Goal: Task Accomplishment & Management: Use online tool/utility

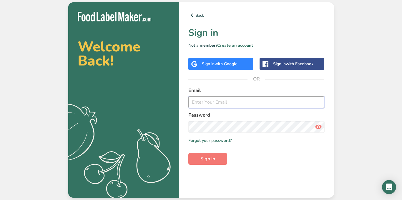
click at [271, 100] on input "email" at bounding box center [256, 103] width 136 height 12
type input "[PERSON_NAME][EMAIL_ADDRESS][PERSON_NAME][DOMAIN_NAME]"
click at [221, 157] on button "Sign in" at bounding box center [207, 159] width 39 height 12
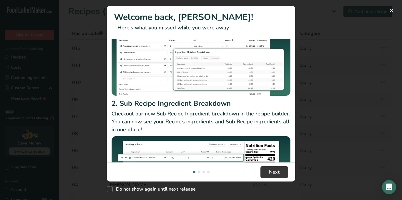
scroll to position [62, 0]
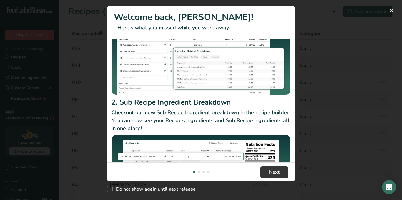
click at [324, 97] on div "New Features" at bounding box center [201, 100] width 402 height 200
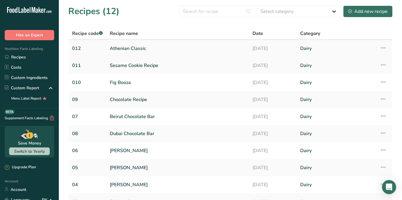
click at [142, 47] on link "Athenian Classic" at bounding box center [178, 48] width 136 height 12
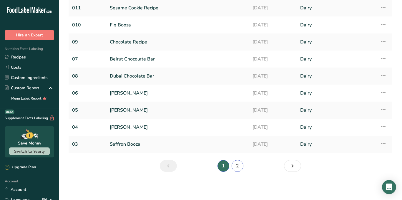
click at [238, 166] on link "2" at bounding box center [238, 166] width 12 height 12
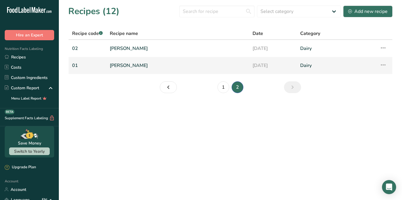
click at [127, 67] on link "[PERSON_NAME]" at bounding box center [178, 65] width 136 height 12
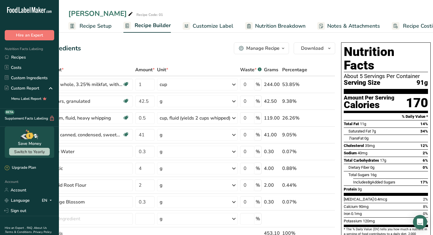
scroll to position [3, 0]
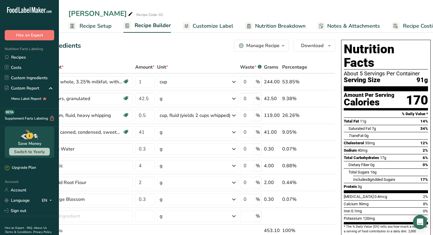
click at [402, 23] on span "Recipe Costing" at bounding box center [421, 26] width 36 height 8
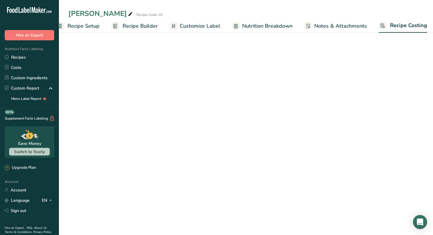
scroll to position [0, 15]
select select "1"
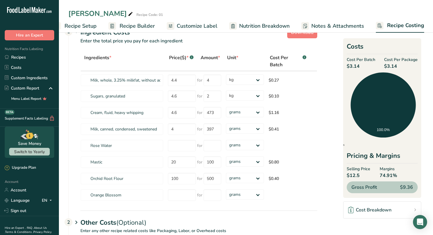
scroll to position [24, 0]
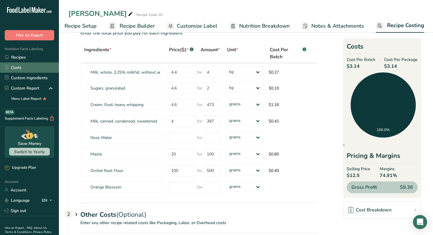
click at [25, 65] on link "Costs" at bounding box center [29, 67] width 59 height 10
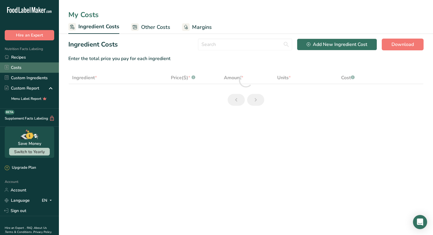
select select "5"
select select "1"
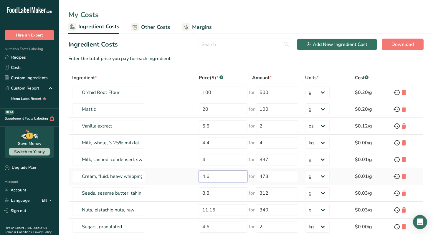
drag, startPoint x: 210, startPoint y: 176, endPoint x: 187, endPoint y: 170, distance: 24.2
click at [187, 170] on tr "Cream, fluid, heavy whipping 4.6 for 473 g kg mg mcg lb oz $0.01/g" at bounding box center [246, 176] width 354 height 17
type input "3"
type input "2.76"
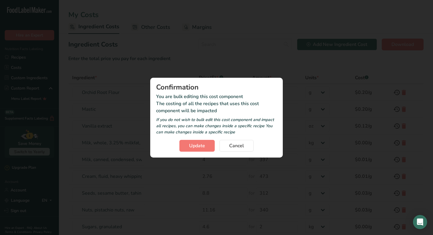
click at [186, 45] on section "Ingredient Costs Add New Ingredient Cost Download Enter the total price you pay…" at bounding box center [246, 156] width 374 height 244
click at [201, 149] on button "Update" at bounding box center [196, 146] width 35 height 12
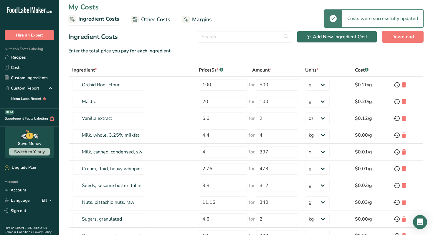
scroll to position [8, 0]
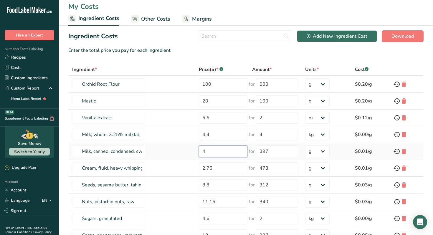
drag, startPoint x: 220, startPoint y: 155, endPoint x: 190, endPoint y: 150, distance: 30.9
click at [195, 150] on td "4" at bounding box center [221, 151] width 53 height 17
type input "3"
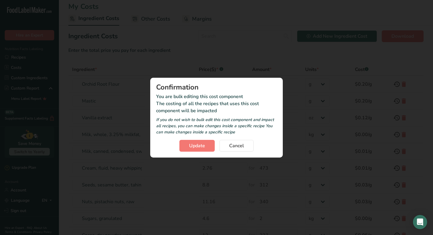
click at [183, 38] on section "Ingredient Costs Add New Ingredient Cost Download Enter the total price you pay…" at bounding box center [246, 148] width 374 height 244
click at [199, 151] on div "Confirmation You are bulk editing this cost component The costing of all the re…" at bounding box center [216, 118] width 132 height 80
click at [199, 140] on button "Update" at bounding box center [196, 146] width 35 height 12
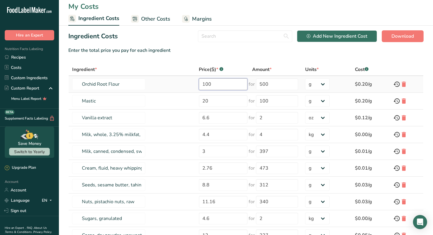
click at [208, 87] on input "100" at bounding box center [223, 84] width 49 height 12
type input "120"
click at [224, 55] on section "Ingredient Costs Add New Ingredient Cost Download Enter the total price you pay…" at bounding box center [246, 148] width 374 height 244
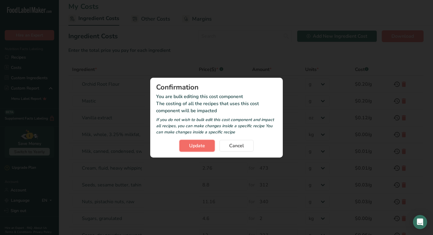
click at [192, 145] on span "Update" at bounding box center [197, 145] width 16 height 7
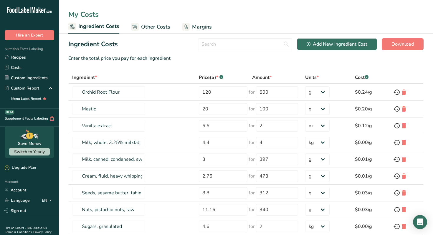
scroll to position [0, 0]
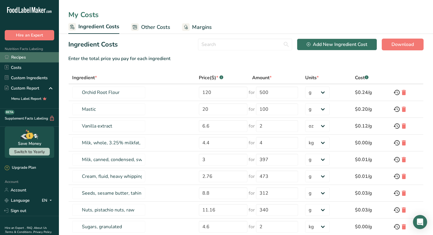
click at [27, 57] on link "Recipes" at bounding box center [29, 57] width 59 height 10
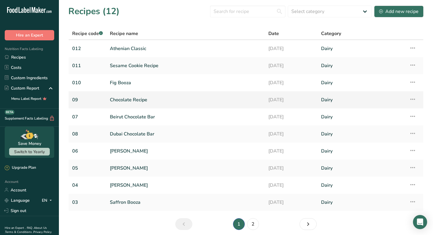
scroll to position [23, 0]
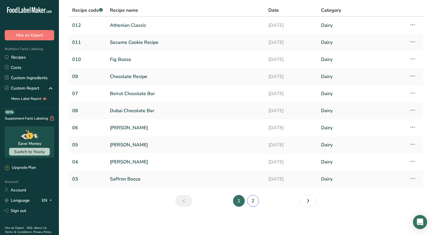
click at [248, 196] on link "2" at bounding box center [253, 201] width 12 height 12
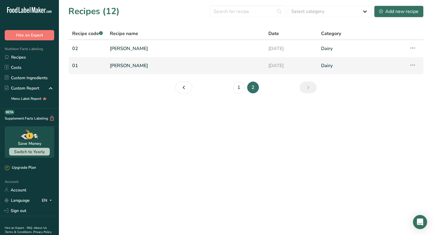
click at [126, 67] on link "[PERSON_NAME]" at bounding box center [185, 65] width 151 height 12
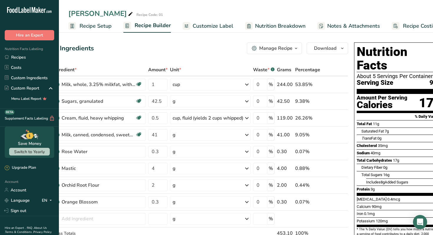
scroll to position [0, 31]
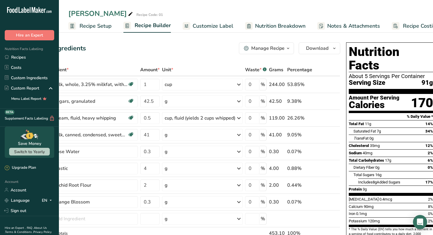
click at [402, 20] on link "Recipe Costing" at bounding box center [414, 25] width 47 height 13
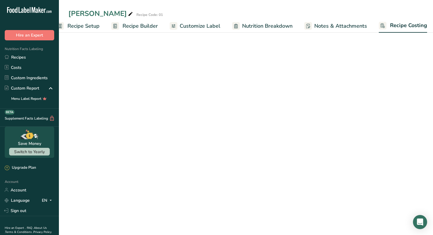
select select "1"
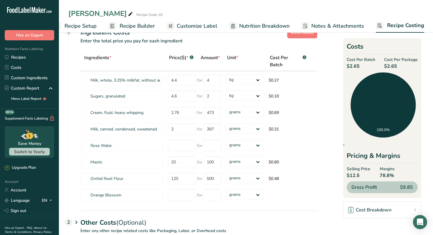
scroll to position [16, 0]
click at [349, 177] on span "$12.5" at bounding box center [358, 175] width 24 height 7
click at [355, 176] on span "$12.5" at bounding box center [358, 175] width 24 height 7
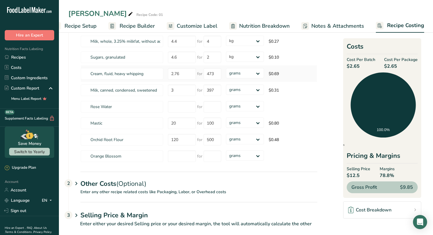
scroll to position [64, 0]
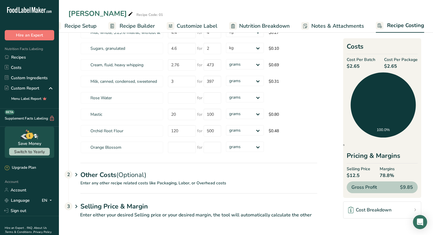
click at [80, 200] on h1 "Selling Price & Margin" at bounding box center [198, 207] width 237 height 10
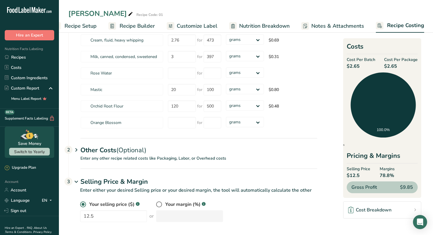
scroll to position [92, 0]
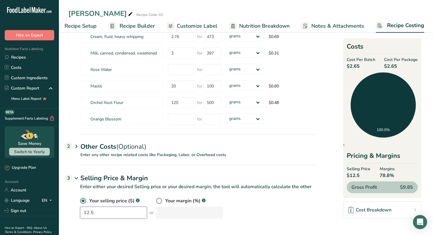
drag, startPoint x: 120, startPoint y: 215, endPoint x: 66, endPoint y: 207, distance: 55.3
click at [66, 200] on section "Download Ingredient Costs 1 Enter the total price you pay for each ingredient I…" at bounding box center [246, 87] width 374 height 296
type input "7.5"
click at [248, 200] on div "Your selling price ($) .a-a{fill:#347362;}.b-a{fill:#fff;} 7.5 or Your margin (…" at bounding box center [198, 207] width 237 height 21
click at [77, 146] on icon at bounding box center [76, 146] width 7 height 11
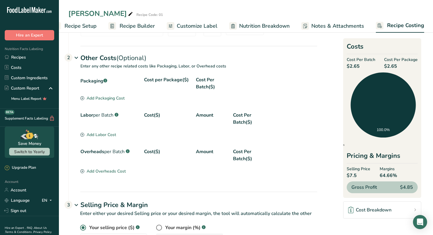
scroll to position [188, 0]
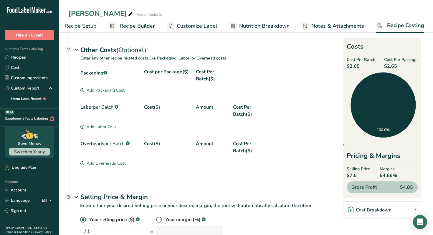
click at [114, 90] on div "Add Packaging Cost" at bounding box center [102, 90] width 44 height 6
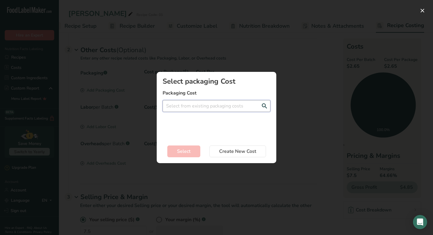
click at [177, 106] on input "Add New Recipe Cost Modal" at bounding box center [216, 106] width 108 height 12
click at [180, 119] on div "Carton - 0.5$" at bounding box center [211, 118] width 89 height 6
type input "Carton - 0.5$"
click at [184, 150] on span "Select" at bounding box center [184, 151] width 14 height 7
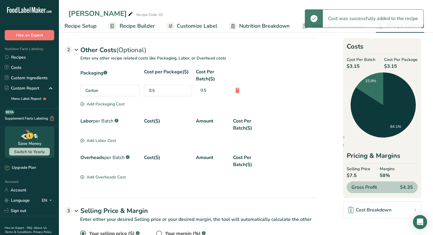
click at [119, 103] on div "Add Packaging Cost" at bounding box center [102, 104] width 44 height 6
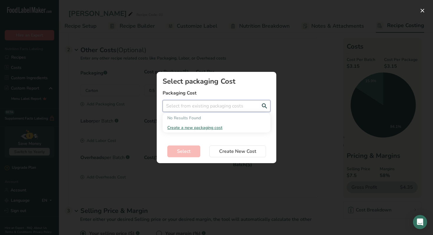
click at [185, 107] on input "Add New Recipe Cost Modal" at bounding box center [216, 106] width 108 height 12
click at [193, 129] on span "Create a new packaging cost" at bounding box center [194, 128] width 55 height 6
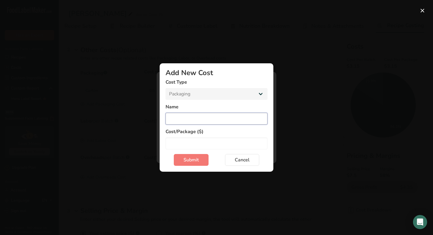
click at [193, 117] on input "Add New Cost Modal" at bounding box center [216, 119] width 102 height 12
type input "Nutrition label"
click at [204, 142] on input "Add New Cost Modal" at bounding box center [216, 143] width 102 height 12
type input "1"
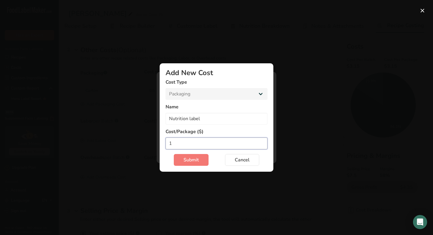
drag, startPoint x: 218, startPoint y: 146, endPoint x: 171, endPoint y: 140, distance: 47.2
click at [171, 140] on input "1" at bounding box center [216, 143] width 102 height 12
type input "1"
click at [251, 159] on button "Cancel" at bounding box center [242, 160] width 34 height 12
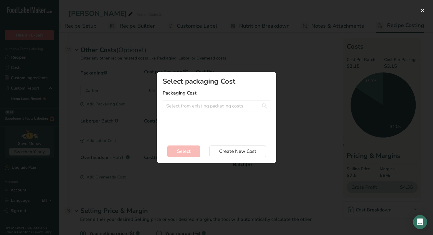
click at [284, 118] on div "Select packaging Cost Packaging Cost No Results Found Create a new packaging co…" at bounding box center [216, 117] width 138 height 110
click at [238, 154] on span "Create New Cost" at bounding box center [237, 151] width 37 height 7
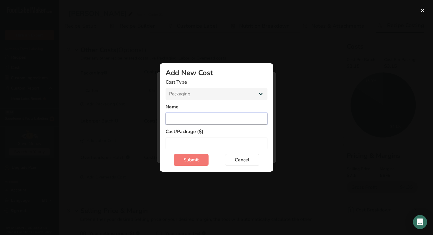
click at [217, 120] on input "Add New Cost Modal" at bounding box center [216, 119] width 102 height 12
click at [210, 141] on input "Add New Cost Modal" at bounding box center [216, 143] width 102 height 12
type input "2"
drag, startPoint x: 199, startPoint y: 141, endPoint x: 162, endPoint y: 142, distance: 36.5
click at [162, 142] on section "Add New Cost Cost Type Packaging Labor Overheads Name Cost/Package ($) 2 Submit…" at bounding box center [217, 117] width 114 height 108
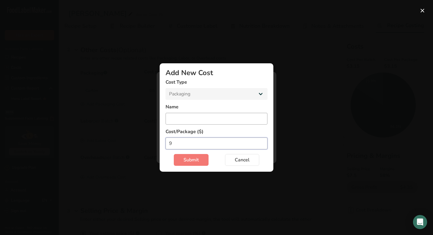
type input "9"
click at [189, 117] on input "Add New Cost Modal" at bounding box center [216, 119] width 102 height 12
type input "Nutrition label"
click at [193, 158] on span "Submit" at bounding box center [190, 159] width 15 height 7
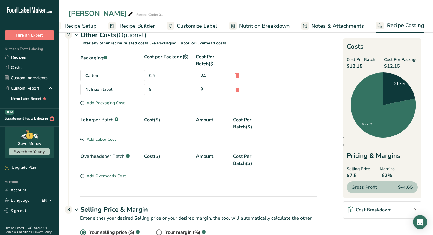
scroll to position [203, 0]
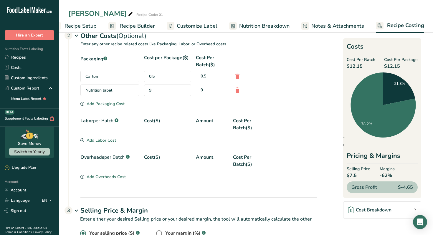
click at [155, 90] on div "9" at bounding box center [167, 89] width 47 height 11
click at [147, 89] on div "9" at bounding box center [167, 89] width 47 height 11
click at [237, 92] on icon at bounding box center [237, 90] width 7 height 11
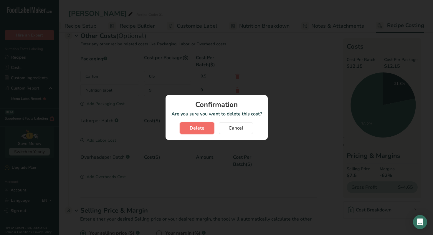
click at [205, 130] on button "Delete" at bounding box center [197, 128] width 34 height 12
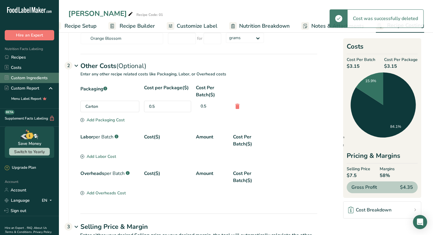
scroll to position [165, 0]
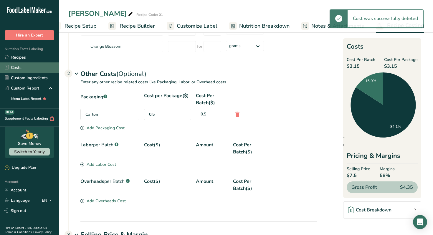
click at [19, 68] on link "Costs" at bounding box center [29, 67] width 59 height 10
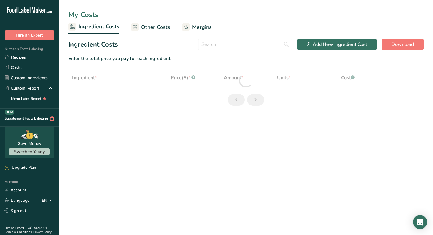
select select "5"
select select "1"
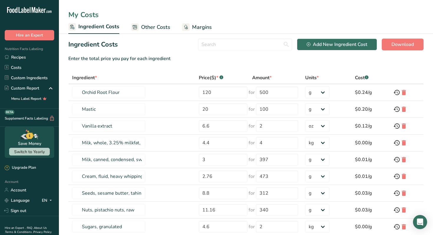
click at [156, 26] on span "Other Costs" at bounding box center [155, 27] width 29 height 8
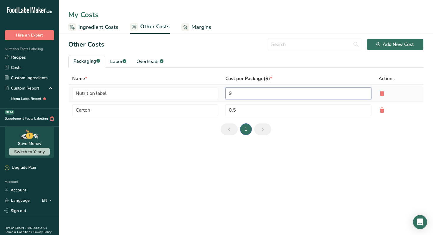
click at [239, 96] on input "9" at bounding box center [298, 93] width 146 height 12
type input "1"
type input "0"
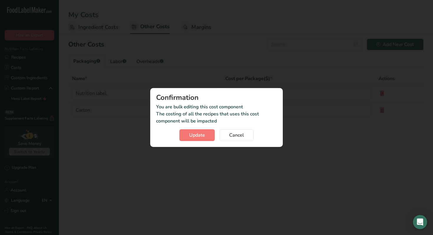
drag, startPoint x: 181, startPoint y: 92, endPoint x: 129, endPoint y: 89, distance: 52.2
click at [129, 89] on section "Other Costs Add New Cost Packaging .a-a{fill:#347362;}.b-a{fill:#fff;} Labor .a…" at bounding box center [246, 89] width 374 height 111
click at [246, 136] on button "Cancel" at bounding box center [236, 135] width 34 height 12
type input "9"
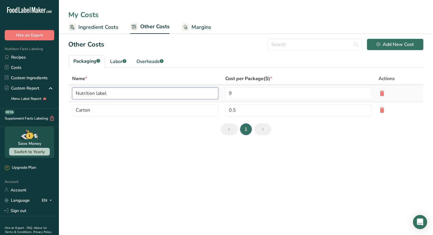
click at [144, 91] on input "Nutrition label" at bounding box center [145, 93] width 146 height 12
type input "N"
type input "Flavor sticker"
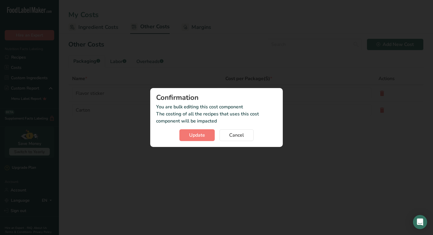
drag, startPoint x: 243, startPoint y: 93, endPoint x: 228, endPoint y: 92, distance: 15.4
click at [228, 92] on section "Other Costs Add New Cost Packaging .a-a{fill:#347362;}.b-a{fill:#fff;} Labor .a…" at bounding box center [246, 89] width 374 height 111
click at [201, 130] on button "Update" at bounding box center [196, 135] width 35 height 12
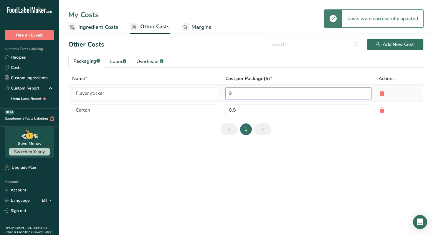
click at [247, 90] on input "9" at bounding box center [298, 93] width 146 height 12
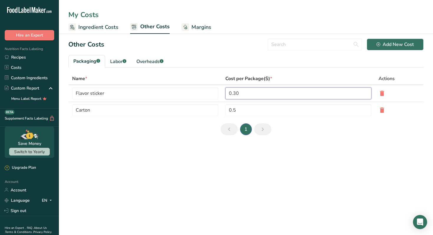
type input "0.30"
click at [200, 163] on main "My Costs Ingredient Costs Other Costs Margins Other Costs Add New Cost Packagin…" at bounding box center [216, 117] width 433 height 235
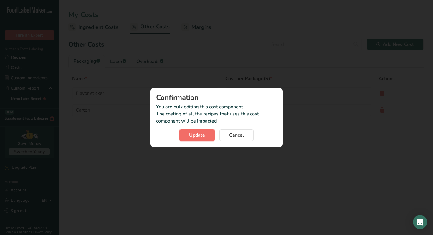
click at [201, 136] on span "Update" at bounding box center [197, 135] width 16 height 7
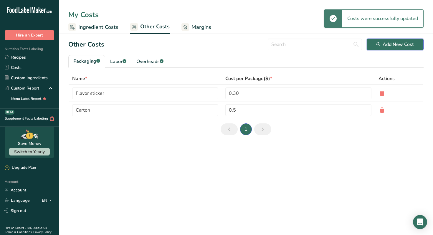
click at [376, 46] on icon "button" at bounding box center [378, 44] width 4 height 4
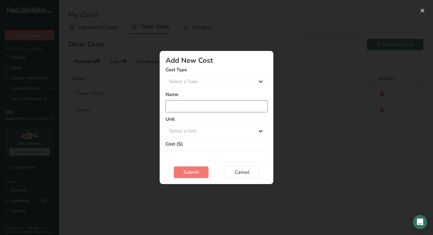
click at [198, 103] on input "Add New Cost Modal" at bounding box center [216, 106] width 102 height 12
type input "N"
type input "Brand sticker"
click at [190, 131] on select "Select a Unit Day Hour" at bounding box center [216, 131] width 102 height 12
click at [202, 84] on select "Select a Type Packaging Labor Overheads" at bounding box center [216, 82] width 102 height 12
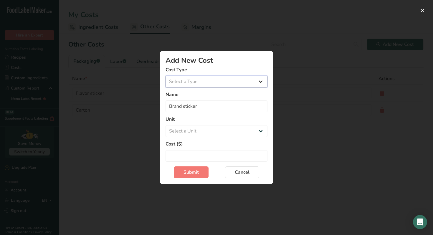
select select "1"
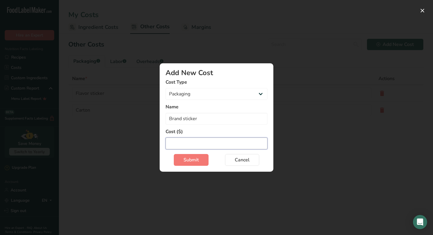
click at [194, 142] on input "Add New Cost Modal" at bounding box center [216, 143] width 102 height 12
type input "0.30"
click at [192, 163] on span "Submit" at bounding box center [190, 159] width 15 height 7
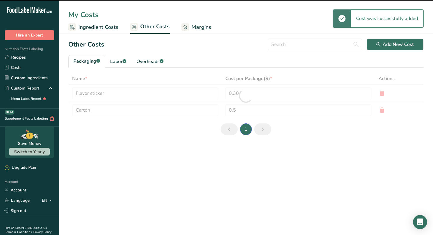
type input "Brand sticker"
type input "Flavor sticker"
type input "0.3"
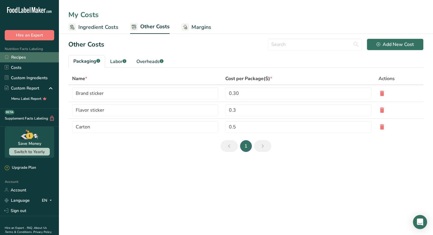
click at [25, 58] on link "Recipes" at bounding box center [29, 57] width 59 height 10
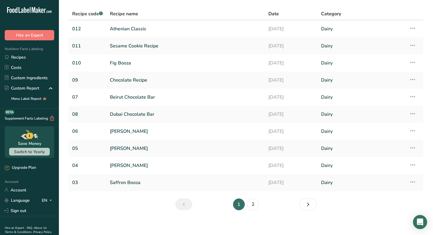
scroll to position [23, 0]
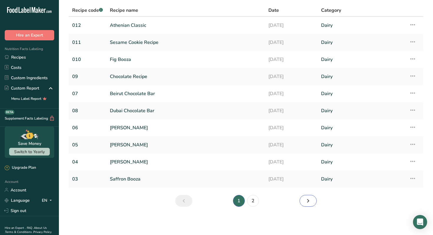
click at [311, 200] on link "Next page" at bounding box center [307, 201] width 17 height 12
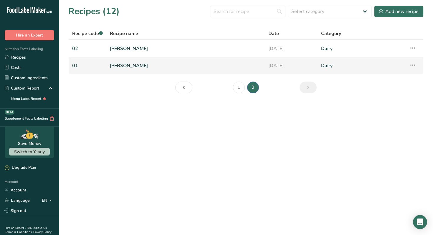
click at [128, 64] on link "[PERSON_NAME]" at bounding box center [185, 65] width 151 height 12
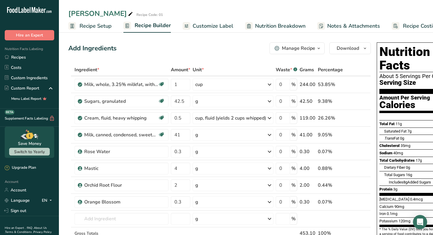
click at [402, 24] on span "Recipe Costing" at bounding box center [421, 26] width 36 height 8
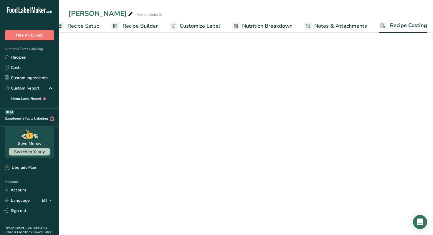
scroll to position [0, 15]
select select "1"
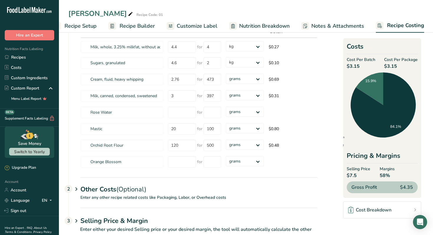
scroll to position [64, 0]
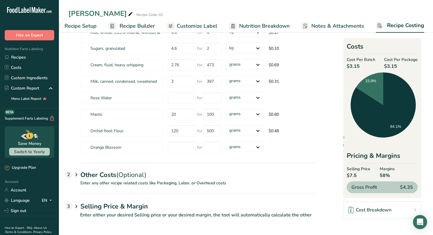
click at [79, 200] on icon at bounding box center [76, 206] width 7 height 11
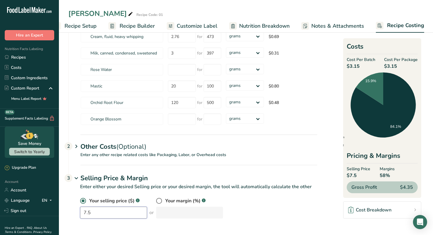
drag, startPoint x: 130, startPoint y: 215, endPoint x: 74, endPoint y: 213, distance: 55.1
click at [74, 200] on div "Your selling price ($) .a-a{fill:#347362;}.b-a{fill:#fff;} 7.5 or Your margin (…" at bounding box center [192, 211] width 249 height 28
type input "12.5"
click at [293, 200] on div "Your selling price ($) .a-a{fill:#347362;}.b-a{fill:#fff;} 12.5 or Your margin …" at bounding box center [198, 207] width 237 height 21
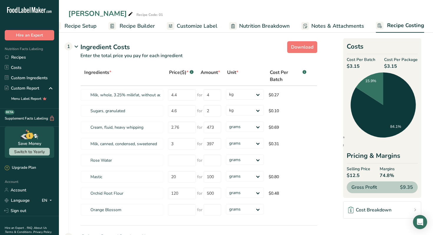
scroll to position [0, 0]
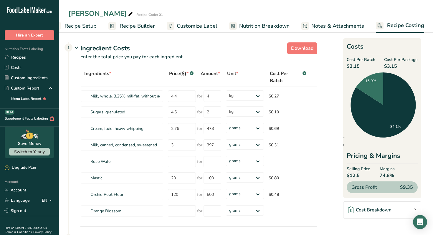
click at [346, 67] on span "$3.15" at bounding box center [360, 66] width 29 height 7
click at [22, 60] on link "Recipes" at bounding box center [29, 57] width 59 height 10
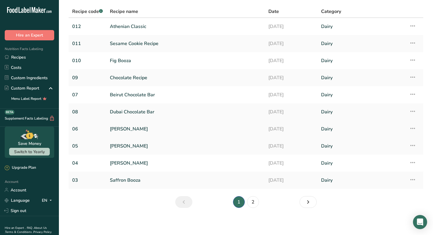
scroll to position [23, 0]
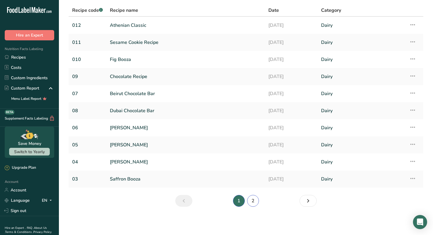
click at [255, 200] on link "2" at bounding box center [253, 201] width 12 height 12
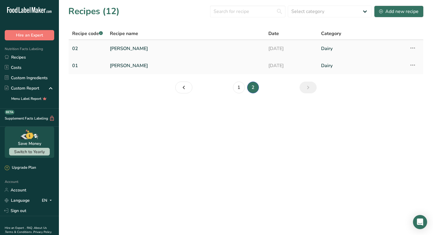
click at [142, 47] on link "[PERSON_NAME]" at bounding box center [185, 48] width 151 height 12
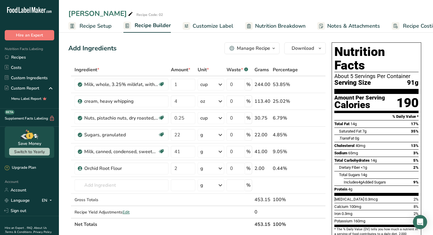
click at [402, 29] on span "Recipe Costing" at bounding box center [421, 26] width 36 height 8
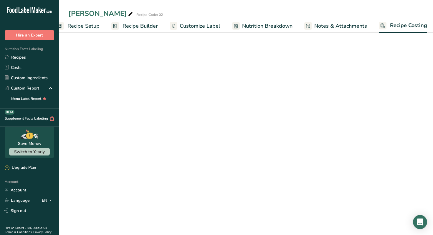
scroll to position [0, 15]
select select "1"
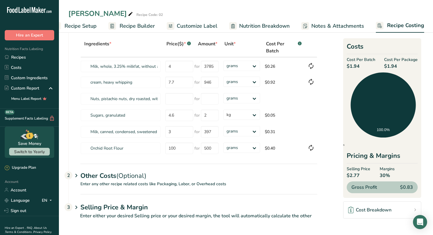
scroll to position [31, 0]
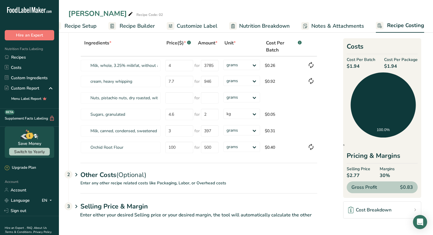
click at [82, 175] on div "Other Costs (Optional) 2" at bounding box center [198, 171] width 237 height 17
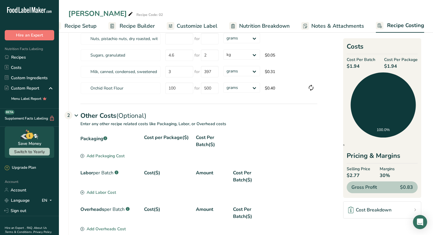
scroll to position [117, 0]
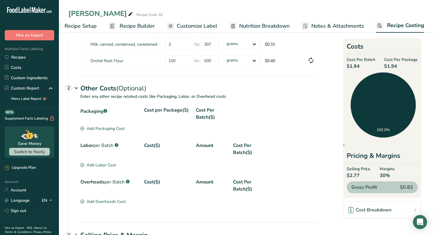
click at [104, 130] on div "Add Packaging Cost" at bounding box center [102, 128] width 44 height 6
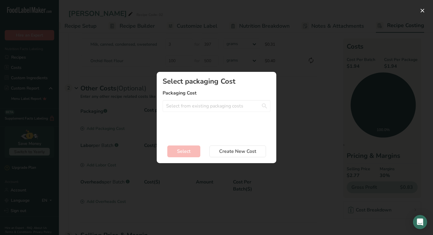
click at [228, 59] on div "Add New Recipe Cost Modal" at bounding box center [216, 117] width 433 height 235
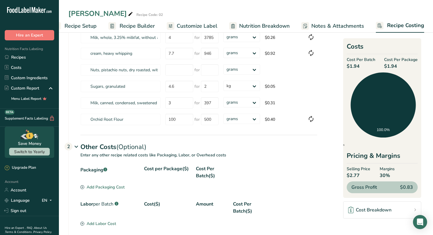
scroll to position [61, 0]
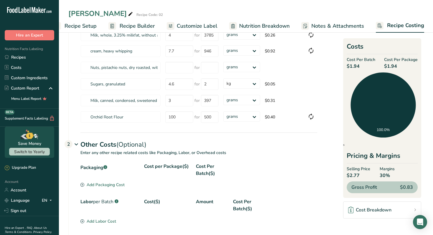
click at [165, 166] on div "Cost per Package($)" at bounding box center [167, 170] width 47 height 14
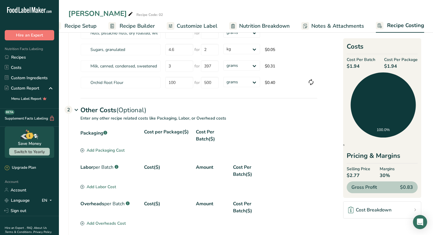
scroll to position [125, 0]
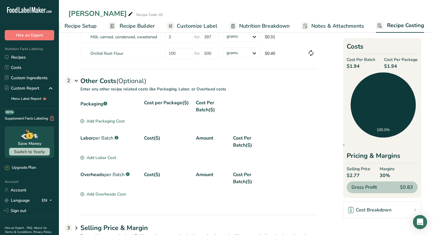
click at [83, 120] on icon at bounding box center [82, 121] width 4 height 4
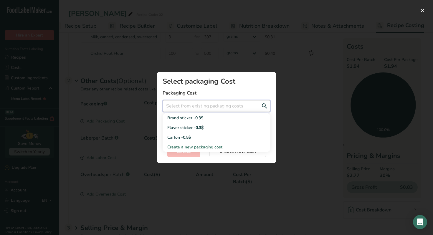
click at [212, 108] on input "Add New Recipe Cost Modal" at bounding box center [216, 106] width 108 height 12
click at [211, 117] on div "Brand sticker - 0.3$" at bounding box center [211, 118] width 89 height 6
type input "Brand sticker - 0.3$"
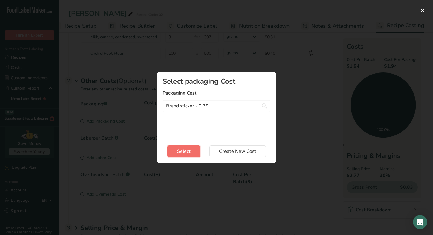
click at [193, 154] on button "Select" at bounding box center [183, 151] width 33 height 12
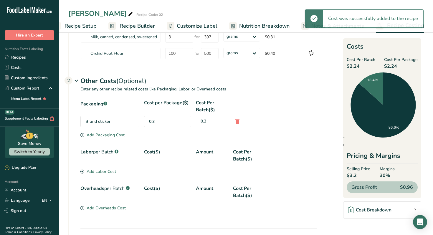
click at [117, 134] on div "Add Packaging Cost" at bounding box center [102, 135] width 44 height 6
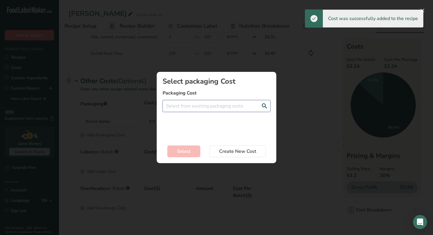
click at [204, 102] on input "Add New Recipe Cost Modal" at bounding box center [216, 106] width 108 height 12
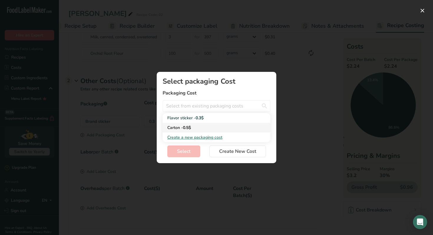
click at [198, 130] on div "Carton - 0.5$" at bounding box center [211, 128] width 89 height 6
type input "Carton - 0.5$"
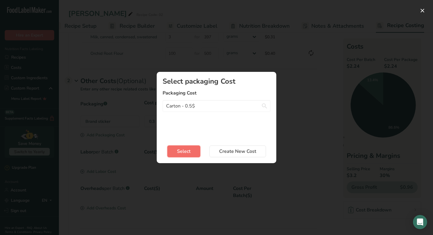
click at [189, 149] on span "Select" at bounding box center [184, 151] width 14 height 7
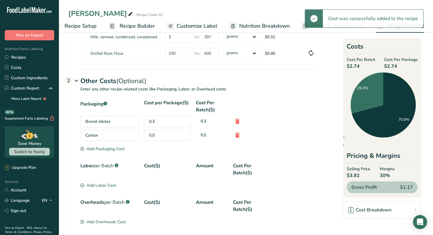
click at [112, 147] on div "Add Packaging Cost" at bounding box center [102, 149] width 44 height 6
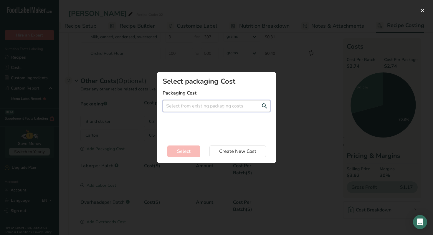
click at [183, 101] on input "Add New Recipe Cost Modal" at bounding box center [216, 106] width 108 height 12
click at [183, 119] on div "Flavor sticker - 0.3$" at bounding box center [211, 118] width 89 height 6
type input "Flavor sticker - 0.3$"
click at [179, 150] on span "Select" at bounding box center [184, 151] width 14 height 7
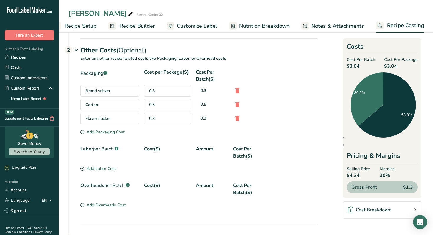
scroll to position [156, 0]
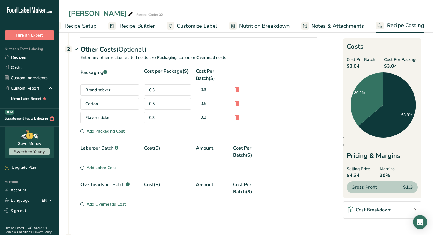
click at [353, 175] on span "$4.34" at bounding box center [358, 175] width 24 height 7
click at [358, 175] on span "$4.34" at bounding box center [358, 175] width 24 height 7
click at [361, 175] on span "$4.34" at bounding box center [358, 175] width 24 height 7
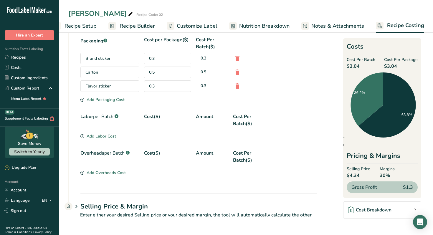
click at [138, 200] on h1 "Selling Price & Margin" at bounding box center [198, 207] width 237 height 10
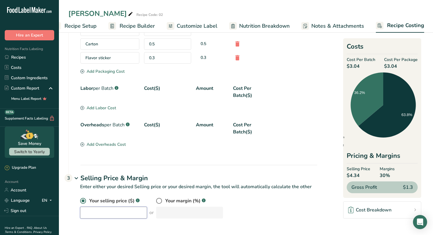
click at [122, 200] on input "number" at bounding box center [113, 213] width 67 height 12
type input "7.5"
click at [178, 171] on div "Selling Price & Margin 3" at bounding box center [198, 173] width 237 height 17
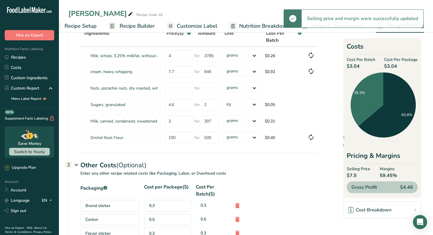
scroll to position [31, 0]
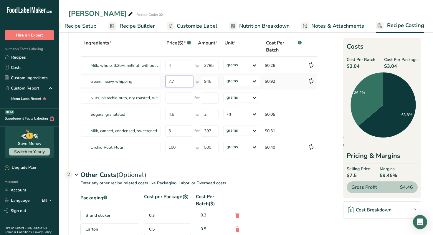
drag, startPoint x: 173, startPoint y: 79, endPoint x: 166, endPoint y: 79, distance: 6.5
click at [166, 79] on input "7.7" at bounding box center [179, 81] width 28 height 11
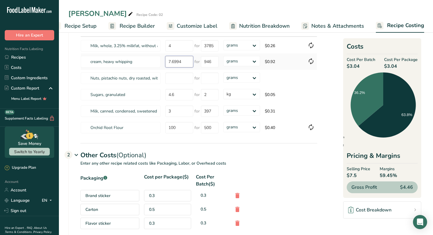
scroll to position [49, 0]
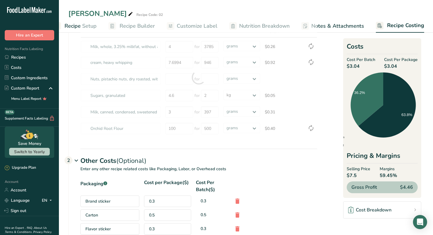
click at [263, 158] on div "Other Costs (Optional) 2" at bounding box center [198, 157] width 237 height 17
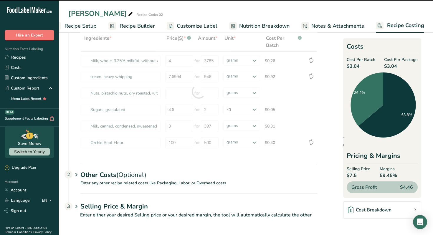
scroll to position [31, 0]
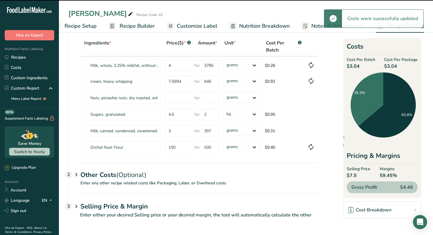
type input "7.7"
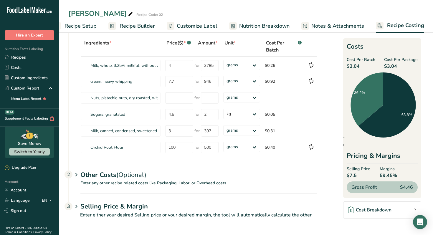
click at [243, 166] on div "Other Costs (Optional) 2" at bounding box center [198, 171] width 237 height 17
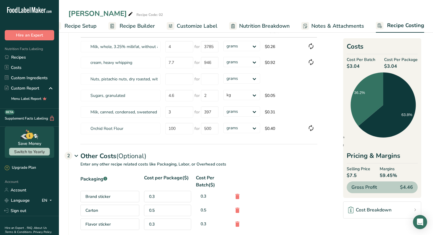
click at [277, 172] on p "Enter any other recipe related costs like Packaging, Labor, or Overhead costs" at bounding box center [193, 167] width 248 height 13
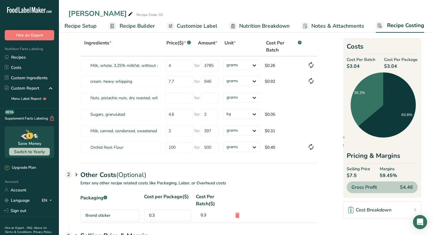
scroll to position [31, 0]
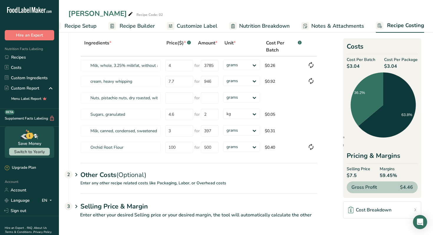
click at [277, 172] on div "Other Costs (Optional) 2" at bounding box center [198, 171] width 237 height 17
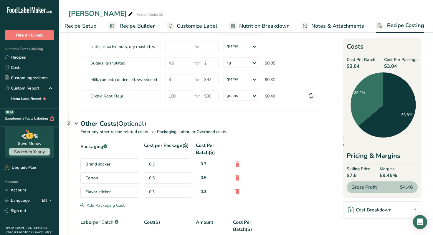
scroll to position [43, 0]
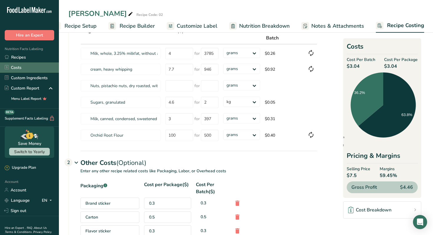
click at [25, 69] on link "Costs" at bounding box center [29, 67] width 59 height 10
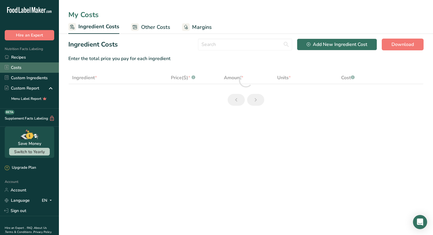
select select "5"
select select "1"
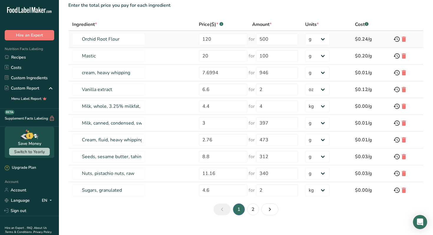
scroll to position [52, 0]
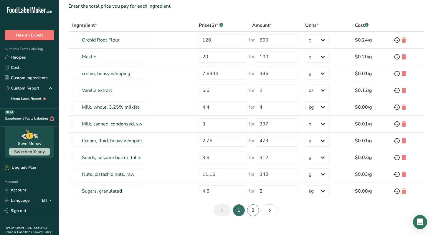
click at [256, 200] on link "2" at bounding box center [253, 210] width 12 height 12
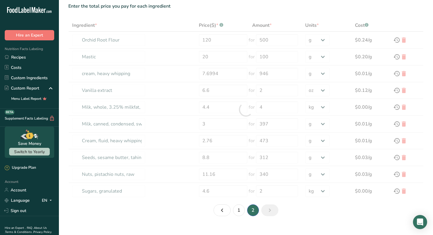
type input "Cocoa, dry powder, unsweetened"
type input "12"
type input "227"
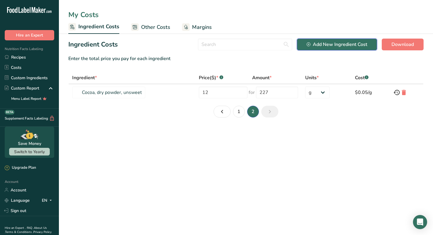
click at [361, 46] on div "Add New Ingredient Cost" at bounding box center [336, 44] width 61 height 7
select select "Add New Ingredient Cost Modal"
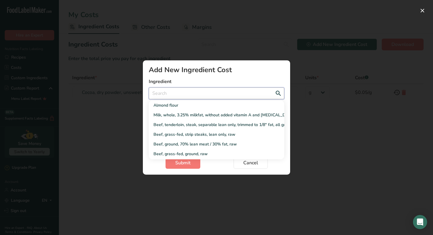
click at [232, 97] on input "Add New Ingredient Cost Modal" at bounding box center [216, 93] width 135 height 12
type input "p"
select select "Add New Ingredient Cost Modal"
type input "pi"
select select "Add New Ingredient Cost Modal"
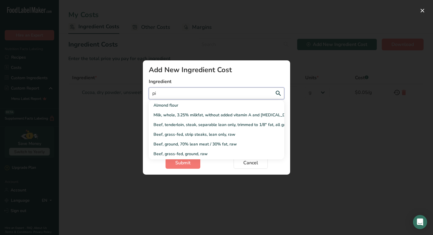
type input "pis"
select select "Add New Ingredient Cost Modal"
type input "pist"
select select "Add New Ingredient Cost Modal"
type input "pista"
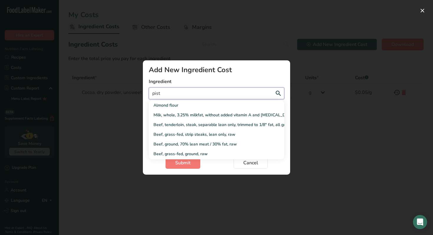
select select "Add New Ingredient Cost Modal"
type input "pistac"
select select "Add New Ingredient Cost Modal"
type input "pistach"
select select "Add New Ingredient Cost Modal"
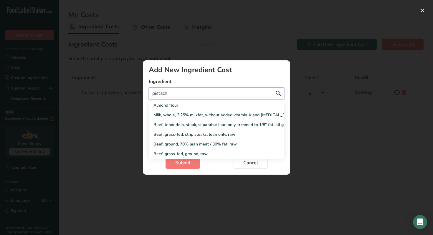
type input "pistachi"
select select "Add New Ingredient Cost Modal"
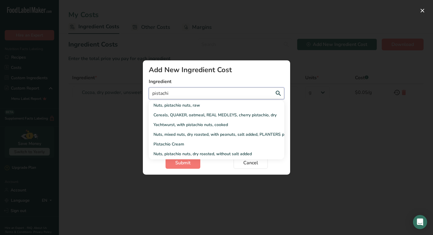
type input "pistachio"
select select "Add New Ingredient Cost Modal"
click at [222, 107] on div "Nuts, pistachio nuts, raw" at bounding box center [211, 105] width 117 height 6
type input "Nuts, pistachio nuts, raw"
select select "Add New Ingredient Cost Modal"
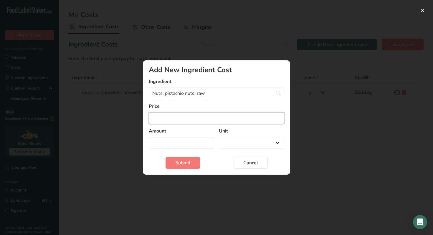
click at [188, 122] on input "Add New Ingredient Cost Modal" at bounding box center [216, 118] width 135 height 12
type input "1"
select select "Add New Ingredient Cost Modal"
type input "14"
select select "Add New Ingredient Cost Modal"
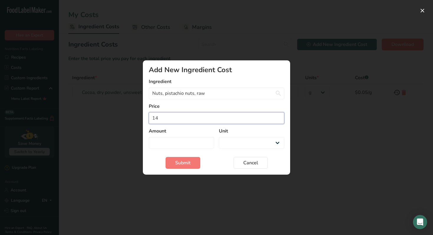
type input "14.4"
select select "Add New Ingredient Cost Modal"
type input "14.49"
select select "Add New Ingredient Cost Modal"
type input "14.49"
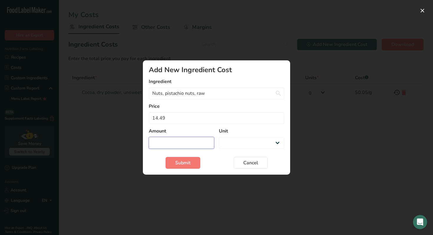
click at [170, 145] on input "Add New Ingredient Cost Modal" at bounding box center [181, 143] width 65 height 12
type input "1"
select select "Add New Ingredient Cost Modal"
type input "12"
select select "Add New Ingredient Cost Modal"
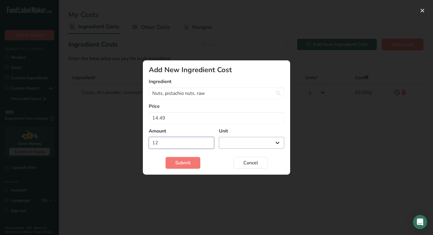
type input "12"
click at [238, 143] on select "g kg mg mcg lb oz" at bounding box center [251, 143] width 65 height 12
select select "5"
click at [187, 166] on span "Submit" at bounding box center [182, 162] width 15 height 7
select select "Add New Ingredient Cost Modal"
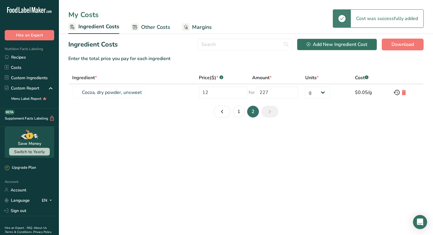
click at [203, 165] on main "My Costs Ingredient Costs Other Costs Margins Ingredient Costs Add New Ingredie…" at bounding box center [216, 117] width 433 height 235
click at [243, 113] on link "1" at bounding box center [239, 112] width 12 height 12
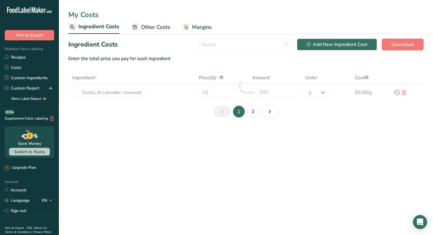
type input "Orchid Root Flour"
type input "120"
type input "500"
select select "5"
select select "1"
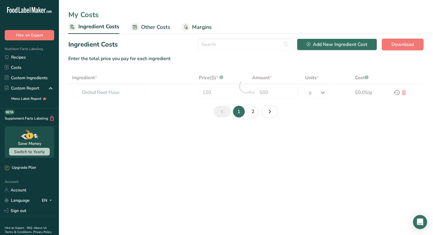
select select "5"
select select "1"
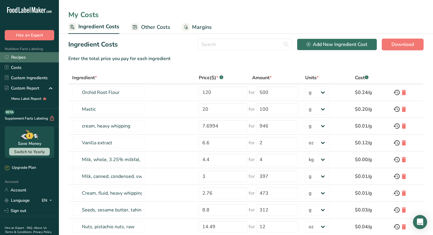
click at [21, 57] on link "Recipes" at bounding box center [29, 57] width 59 height 10
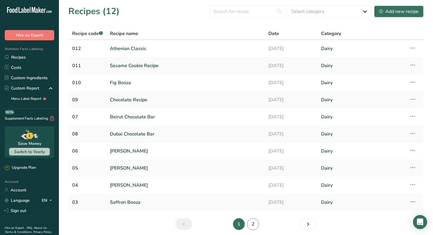
click at [250, 200] on link "2" at bounding box center [253, 224] width 12 height 12
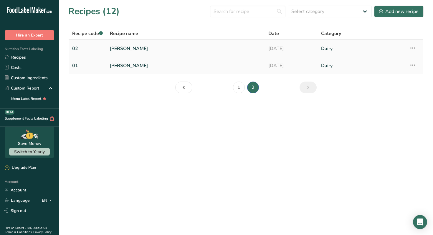
click at [138, 49] on link "[PERSON_NAME]" at bounding box center [185, 48] width 151 height 12
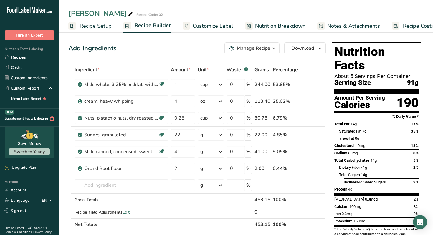
click at [402, 25] on span "Recipe Costing" at bounding box center [421, 26] width 36 height 8
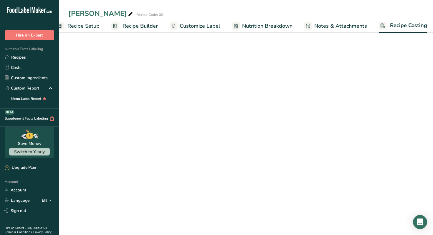
select select "1"
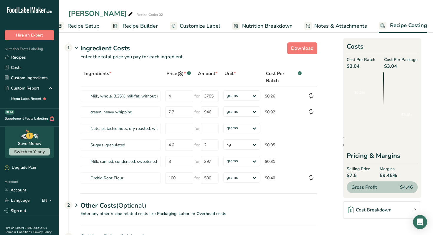
scroll to position [0, 15]
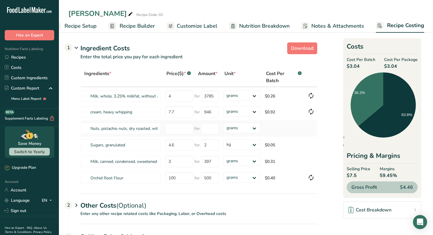
click at [276, 130] on td at bounding box center [283, 128] width 43 height 16
click at [26, 66] on link "Costs" at bounding box center [29, 67] width 59 height 10
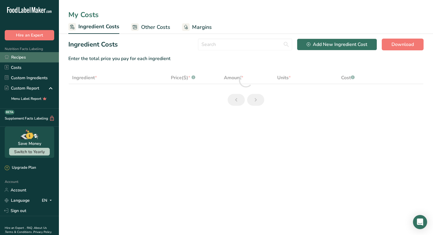
select select "5"
select select "1"
select select "5"
select select "1"
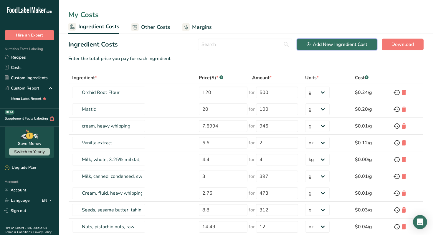
click at [355, 48] on button "Add New Ingredient Cost" at bounding box center [337, 45] width 80 height 12
select select "Add New Ingredient Cost Modal"
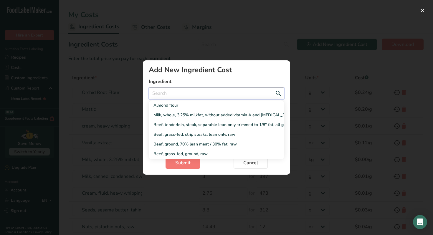
click at [194, 94] on input "Add New Ingredient Cost Modal" at bounding box center [216, 93] width 135 height 12
paste input "Nuts, pistachio nuts, dry roasted, with salt added"
type input "Nuts, pistachio nuts, dry roasted, with salt added"
select select "Add New Ingredient Cost Modal"
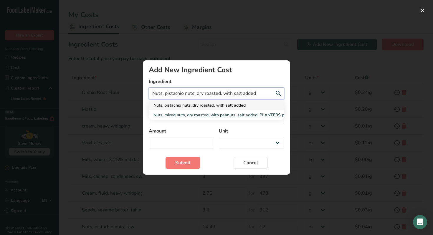
type input "Nuts, pistachio nuts, dry roasted, with salt added"
click at [203, 103] on div "Nuts, pistachio nuts, dry roasted, with salt added" at bounding box center [211, 105] width 117 height 6
select select "Add New Ingredient Cost Modal"
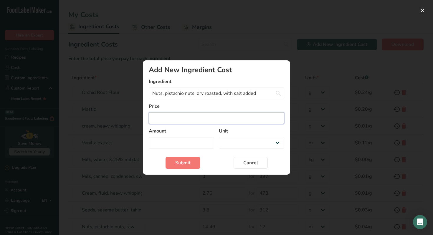
click at [200, 118] on input "Add New Ingredient Cost Modal" at bounding box center [216, 118] width 135 height 12
type input "1"
select select "Add New Ingredient Cost Modal"
type input "14"
select select "Add New Ingredient Cost Modal"
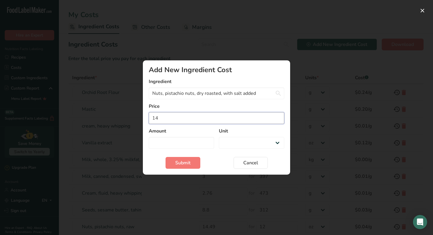
type input "14.4"
select select "Add New Ingredient Cost Modal"
type input "14.49"
select select "Add New Ingredient Cost Modal"
type input "14.4"
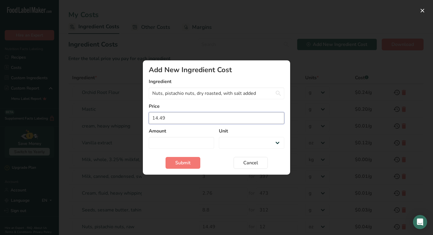
select select "Add New Ingredient Cost Modal"
type input "14"
select select "Add New Ingredient Cost Modal"
type input "1"
select select "Add New Ingredient Cost Modal"
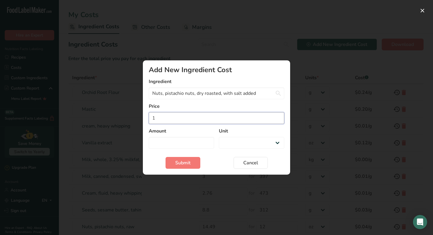
type input "15"
select select "Add New Ingredient Cost Modal"
type input "15"
click at [194, 139] on input "Add New Ingredient Cost Modal" at bounding box center [181, 143] width 65 height 12
click at [193, 142] on input "Add New Ingredient Cost Modal" at bounding box center [181, 143] width 65 height 12
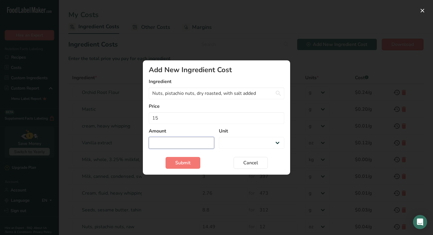
type input "1"
select select "Add New Ingredient Cost Modal"
type input "12"
select select "Add New Ingredient Cost Modal"
type input "12"
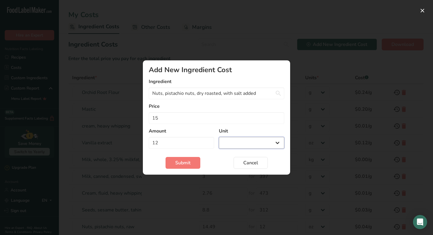
click at [245, 144] on select "g kg mg mcg lb oz" at bounding box center [251, 143] width 65 height 12
select select "5"
click at [191, 166] on button "Submit" at bounding box center [182, 163] width 35 height 12
select select "Add New Ingredient Cost Modal"
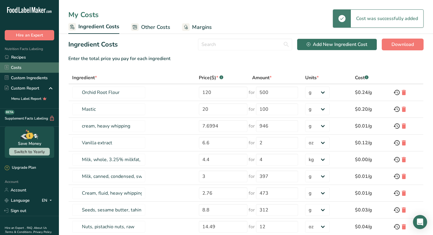
click at [37, 69] on link "Costs" at bounding box center [29, 67] width 59 height 10
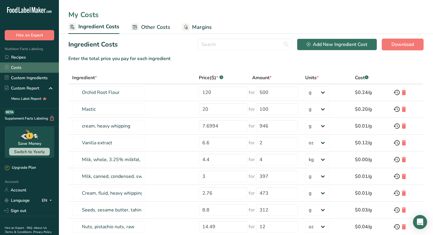
click at [26, 69] on link "Costs" at bounding box center [29, 67] width 59 height 10
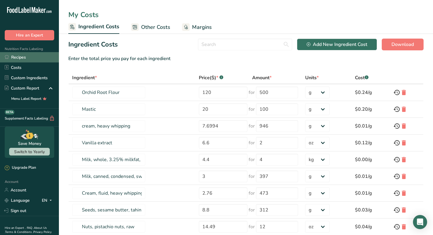
click at [26, 60] on link "Recipes" at bounding box center [29, 57] width 59 height 10
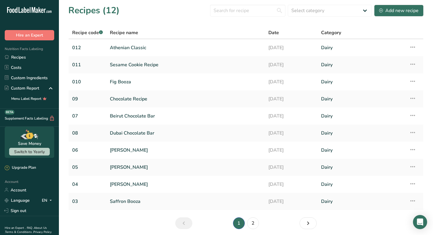
scroll to position [23, 0]
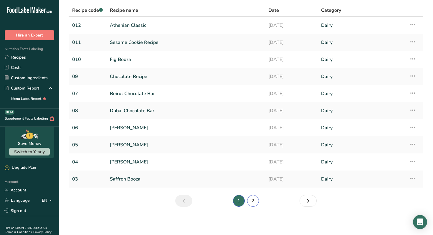
click at [253, 200] on link "2" at bounding box center [253, 201] width 12 height 12
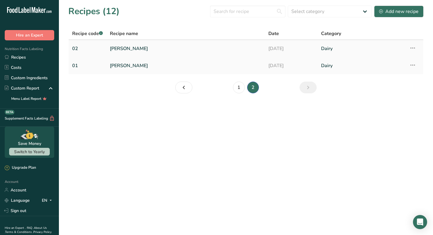
click at [125, 45] on link "[PERSON_NAME]" at bounding box center [185, 48] width 151 height 12
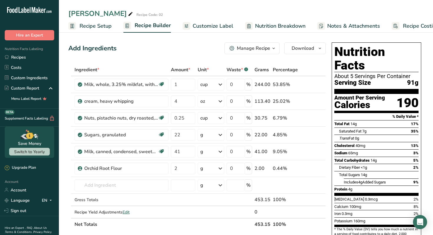
click at [395, 27] on rect at bounding box center [395, 26] width 8 height 8
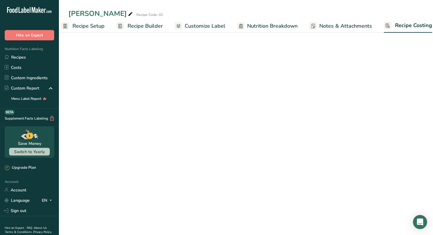
scroll to position [0, 15]
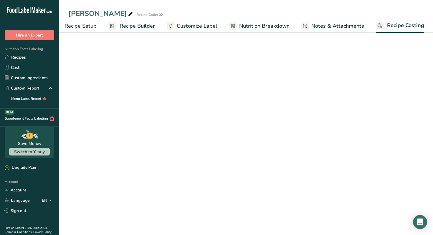
select select "5"
select select "1"
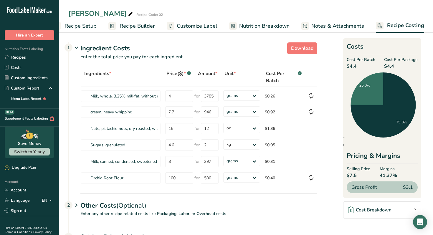
drag, startPoint x: 404, startPoint y: 178, endPoint x: 379, endPoint y: 175, distance: 24.8
click at [379, 175] on div "Selling Price $7.5 Margins 41.37%" at bounding box center [381, 172] width 71 height 13
copy span "41.37%"
click at [35, 65] on link "Costs" at bounding box center [29, 67] width 59 height 10
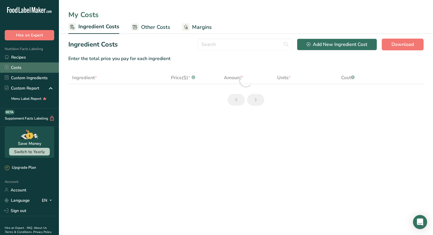
select select "5"
select select "1"
select select "5"
select select "1"
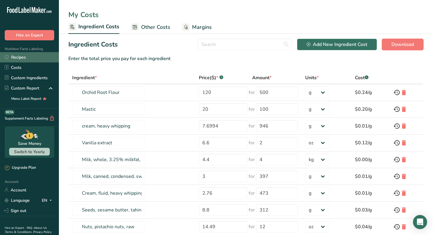
click at [22, 61] on link "Recipes" at bounding box center [29, 57] width 59 height 10
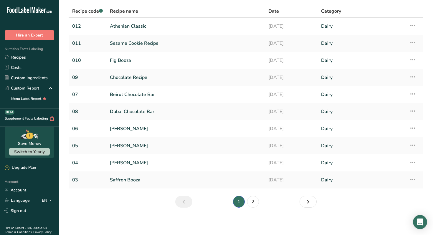
scroll to position [23, 0]
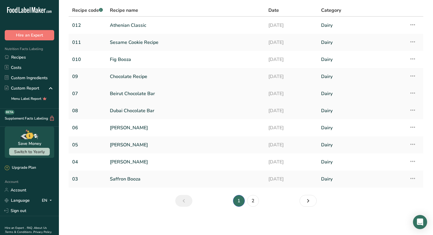
click at [136, 97] on link "Beirut Chocolate Bar" at bounding box center [185, 93] width 151 height 12
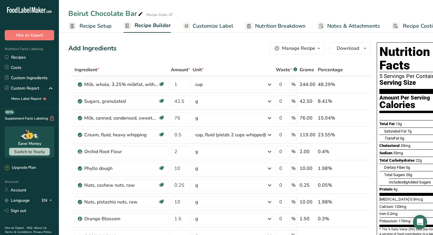
click at [402, 28] on span "Recipe Costing" at bounding box center [421, 26] width 36 height 8
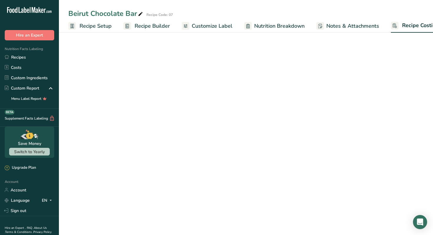
scroll to position [0, 15]
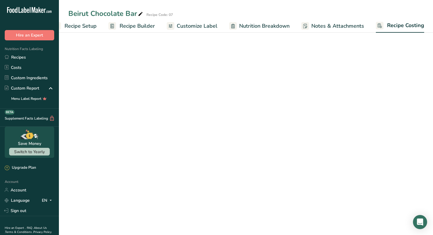
select select "1"
select select "5"
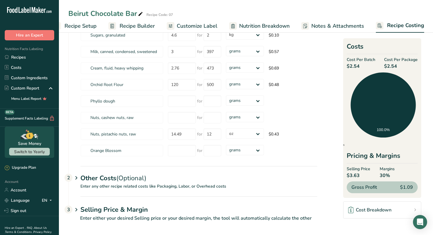
scroll to position [78, 0]
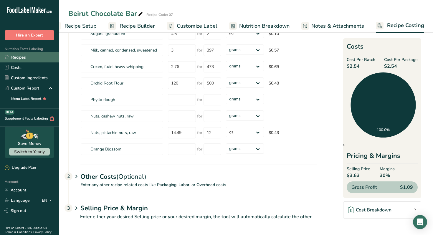
click at [21, 60] on link "Recipes" at bounding box center [29, 57] width 59 height 10
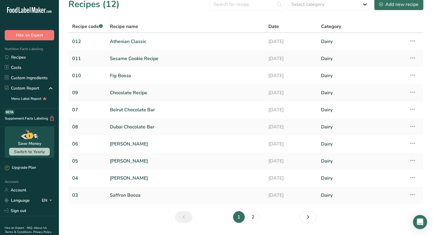
scroll to position [9, 0]
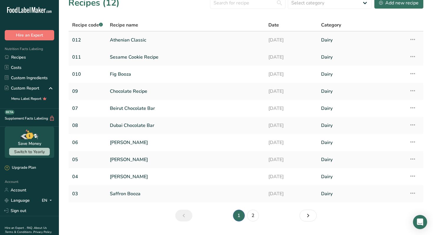
click at [140, 37] on link "Athenian Classic" at bounding box center [185, 40] width 151 height 12
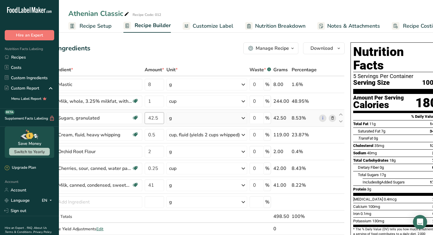
scroll to position [0, 34]
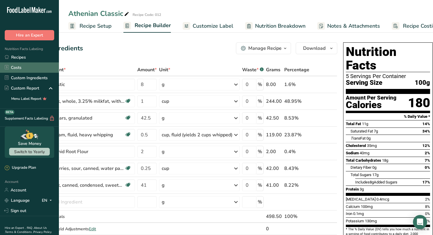
click at [20, 68] on link "Costs" at bounding box center [29, 67] width 59 height 10
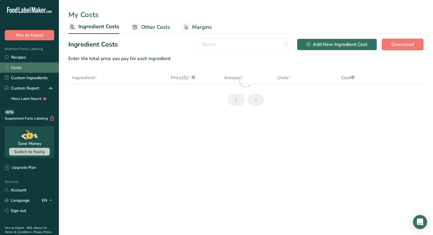
select select "5"
select select "1"
select select "5"
select select "1"
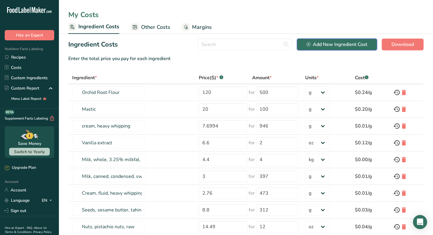
click at [364, 47] on div "Add New Ingredient Cost" at bounding box center [336, 44] width 61 height 7
select select "Add New Ingredient Cost Modal"
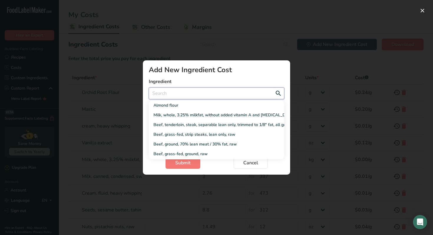
click at [257, 94] on input "Add New Ingredient Cost Modal" at bounding box center [216, 93] width 135 height 12
type input "s"
select select "Add New Ingredient Cost Modal"
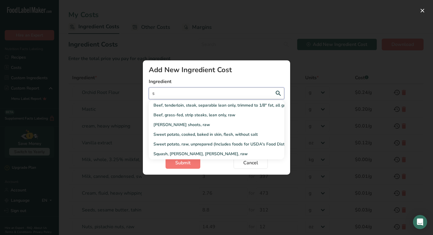
type input "so"
select select "Add New Ingredient Cost Modal"
type input "sou"
select select "Add New Ingredient Cost Modal"
type input "sour"
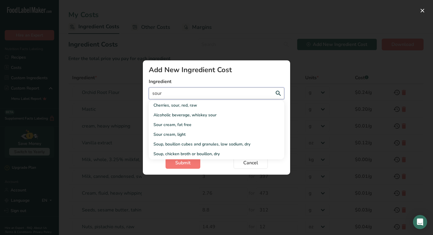
select select "Add New Ingredient Cost Modal"
type input "sour"
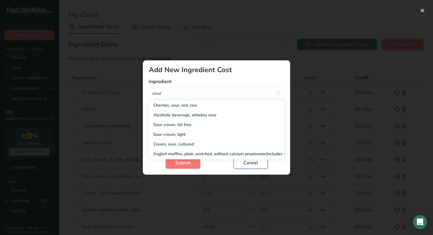
click at [247, 165] on span "Cancel" at bounding box center [250, 162] width 15 height 7
select select "Add New Ingredient Cost Modal"
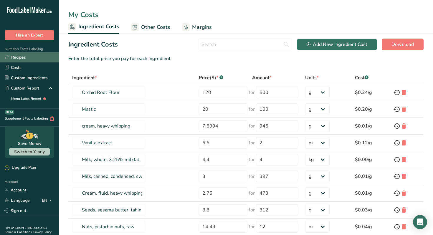
click at [42, 59] on link "Recipes" at bounding box center [29, 57] width 59 height 10
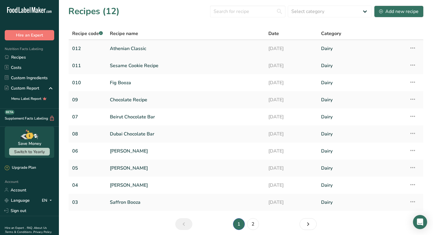
click at [144, 46] on link "Athenian Classic" at bounding box center [185, 48] width 151 height 12
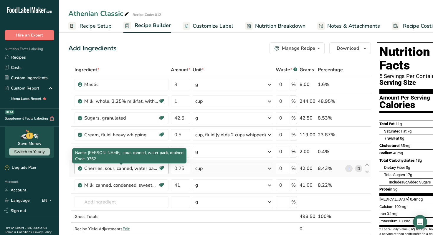
click at [117, 168] on div "Cherries, sour, canned, water pack, drained" at bounding box center [121, 168] width 74 height 7
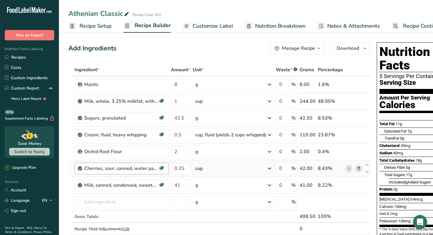
click at [83, 167] on div "Cherries, sour, canned, water pack, drained Dairy free Gluten free Vegan Vegeta…" at bounding box center [121, 168] width 94 height 12
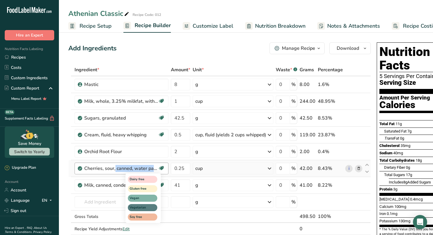
drag, startPoint x: 85, startPoint y: 167, endPoint x: 161, endPoint y: 165, distance: 76.3
click at [161, 165] on div "Cherries, sour, canned, water pack, drained Dairy free Gluten free Vegan Vegeta…" at bounding box center [121, 168] width 94 height 12
copy div "Cherries, sour, canned, water pack, drained"
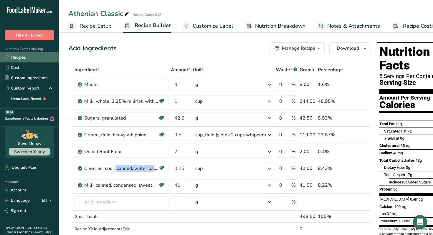
click at [25, 56] on link "Recipes" at bounding box center [29, 57] width 59 height 10
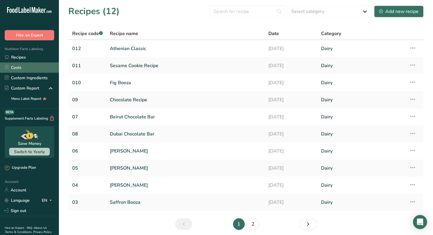
click at [14, 66] on link "Costs" at bounding box center [29, 67] width 59 height 10
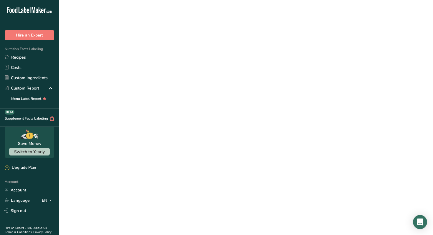
select select "5"
select select "1"
select select "5"
select select "1"
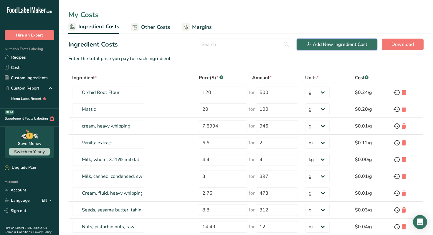
click at [336, 41] on div "Add New Ingredient Cost" at bounding box center [336, 44] width 61 height 7
select select "Add New Ingredient Cost Modal"
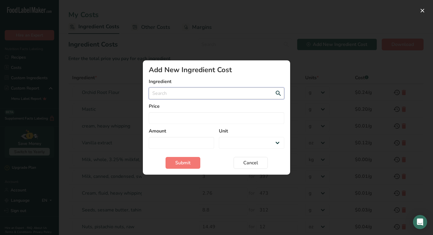
click at [229, 92] on input "Add New Ingredient Cost Modal" at bounding box center [216, 93] width 135 height 12
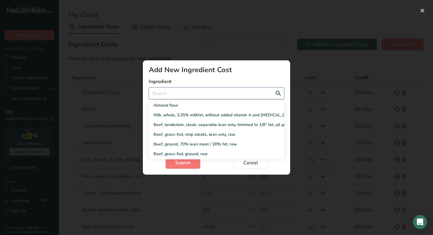
paste input "Cherries, sour, canned, water pack, drained"
type input "Cherries, sour, canned, water pack, drained"
select select "Add New Ingredient Cost Modal"
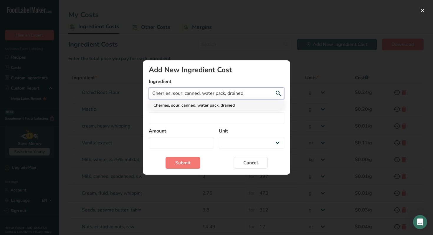
type input "Cherries, sour, canned, water pack, drained"
click at [216, 105] on div "Cherries, sour, canned, water pack, drained" at bounding box center [211, 105] width 117 height 6
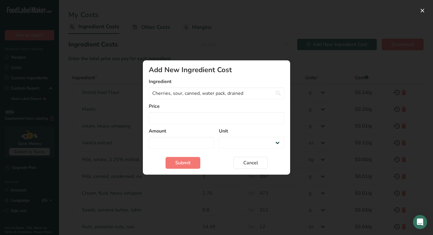
select select "Add New Ingredient Cost Modal"
click at [208, 120] on input "Add New Ingredient Cost Modal" at bounding box center [216, 118] width 135 height 12
type input "9"
select select "Add New Ingredient Cost Modal"
type input "8.9999"
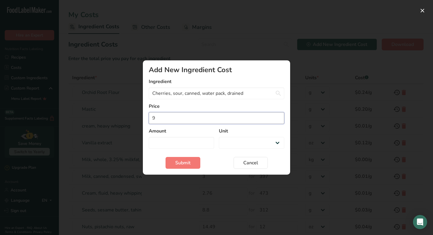
select select "Add New Ingredient Cost Modal"
type input "8.9998"
select select "Add New Ingredient Cost Modal"
type input "8.9997"
select select "Add New Ingredient Cost Modal"
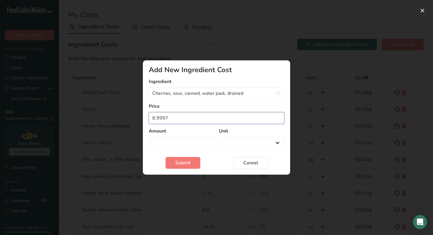
type input "8.9996"
select select "Add New Ingredient Cost Modal"
type input "8.9995"
select select "Add New Ingredient Cost Modal"
type input "8.9994"
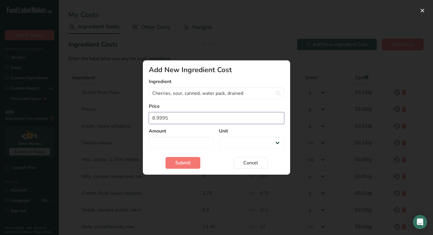
select select "Add New Ingredient Cost Modal"
type input "8.9993"
select select "Add New Ingredient Cost Modal"
type input "8.9992"
select select "Add New Ingredient Cost Modal"
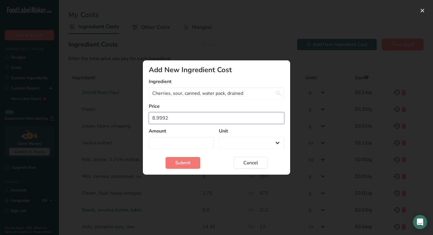
type input "8.9991"
select select "Add New Ingredient Cost Modal"
type input "8.999"
select select "Add New Ingredient Cost Modal"
type input "8.9989"
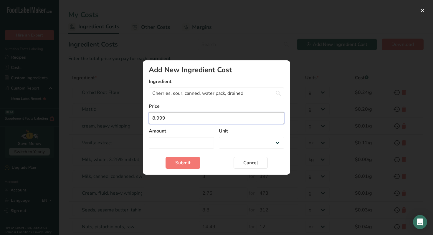
select select "Add New Ingredient Cost Modal"
click at [187, 144] on input "Add New Ingredient Cost Modal" at bounding box center [181, 143] width 65 height 12
click at [228, 142] on select "g kg mg mcg lb oz" at bounding box center [251, 143] width 65 height 12
click at [174, 165] on button "Submit" at bounding box center [182, 163] width 35 height 12
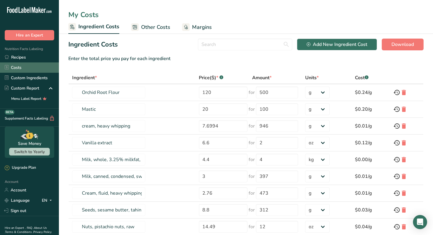
click at [20, 69] on link "Costs" at bounding box center [29, 67] width 59 height 10
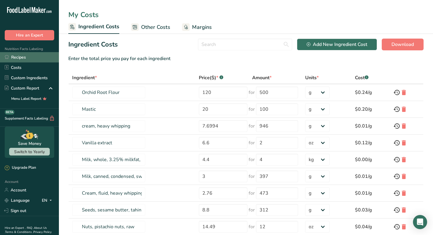
click at [30, 57] on link "Recipes" at bounding box center [29, 57] width 59 height 10
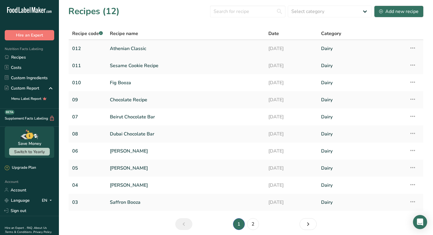
click at [130, 49] on link "Athenian Classic" at bounding box center [185, 48] width 151 height 12
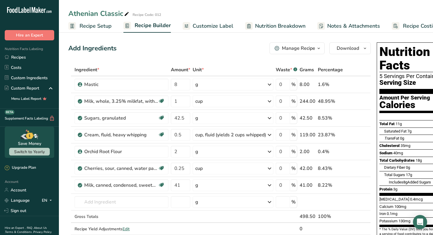
scroll to position [0, 36]
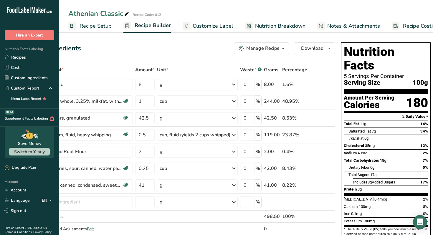
click at [402, 25] on span "Recipe Costing" at bounding box center [421, 26] width 36 height 8
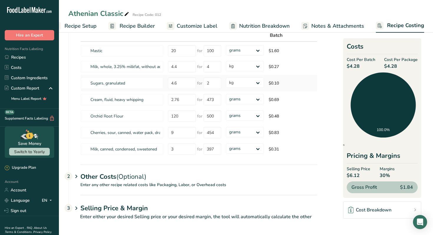
scroll to position [47, 0]
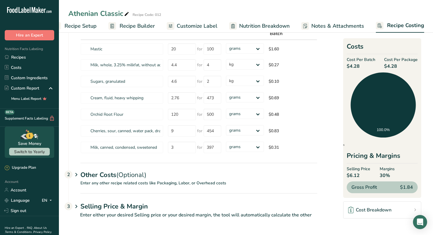
click at [88, 200] on h1 "Selling Price & Margin" at bounding box center [198, 207] width 237 height 10
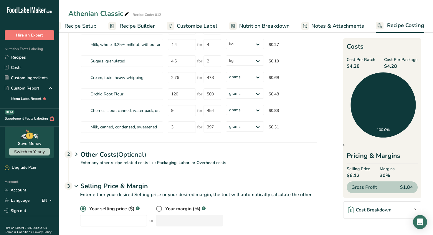
scroll to position [75, 0]
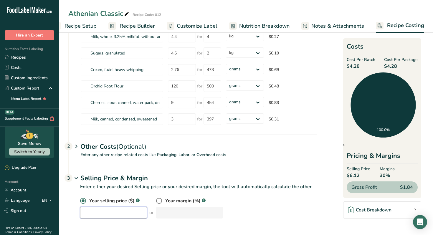
click at [106, 200] on input "number" at bounding box center [113, 213] width 67 height 12
click at [207, 170] on div "Selling Price & Margin 3" at bounding box center [198, 173] width 237 height 17
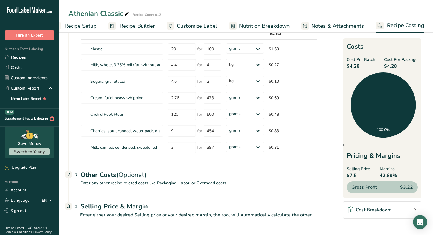
click at [81, 200] on h1 "Selling Price & Margin" at bounding box center [198, 207] width 237 height 10
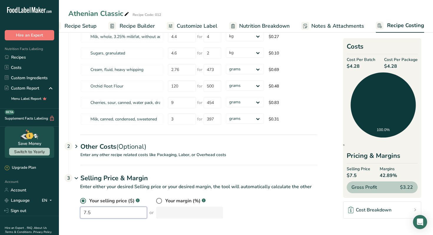
drag, startPoint x: 95, startPoint y: 213, endPoint x: 69, endPoint y: 210, distance: 26.4
click at [69, 200] on div "Your selling price ($) .a-a{fill:#347362;}.b-a{fill:#fff;} 7.5 or Your margin (…" at bounding box center [192, 211] width 249 height 28
click at [335, 133] on section "Download Ingredient Costs 1 Enter the total price you pay for each ingredient I…" at bounding box center [245, 95] width 355 height 261
drag, startPoint x: 102, startPoint y: 214, endPoint x: 70, endPoint y: 210, distance: 32.9
click at [70, 200] on div "Your selling price ($) .a-a{fill:#347362;}.b-a{fill:#fff;} 12.5 or Your margin …" at bounding box center [192, 211] width 249 height 28
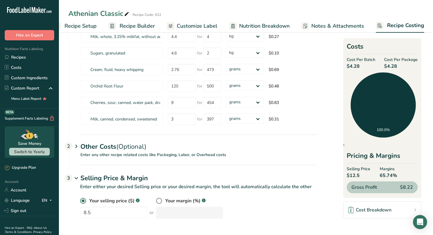
click at [330, 128] on section "Download Ingredient Costs 1 Enter the total price you pay for each ingredient I…" at bounding box center [245, 95] width 355 height 261
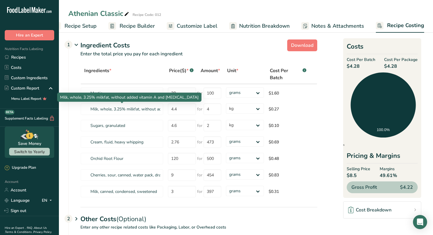
scroll to position [0, 0]
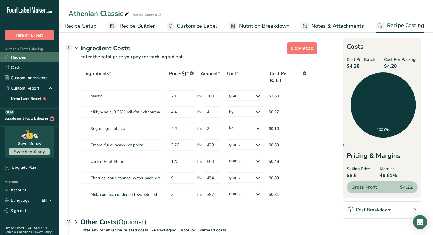
click at [29, 58] on link "Recipes" at bounding box center [29, 57] width 59 height 10
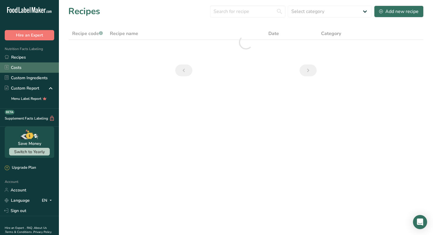
click at [22, 67] on link "Costs" at bounding box center [29, 67] width 59 height 10
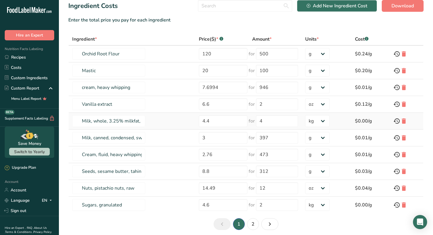
scroll to position [42, 0]
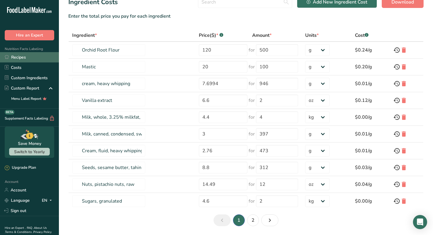
click at [28, 57] on link "Recipes" at bounding box center [29, 57] width 59 height 10
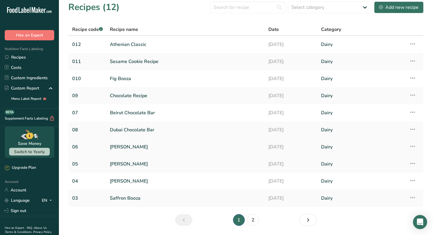
scroll to position [3, 0]
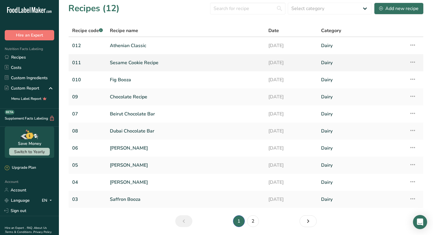
click at [117, 65] on link "Sesame Cookie Recipe" at bounding box center [185, 63] width 151 height 12
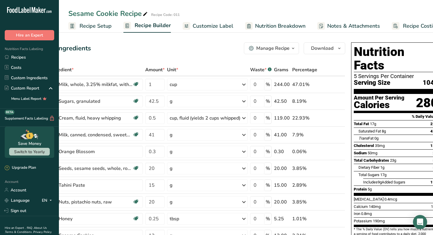
click at [402, 28] on span "Recipe Costing" at bounding box center [421, 26] width 36 height 8
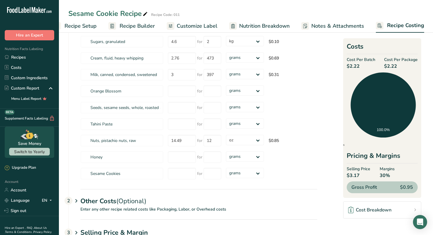
scroll to position [97, 0]
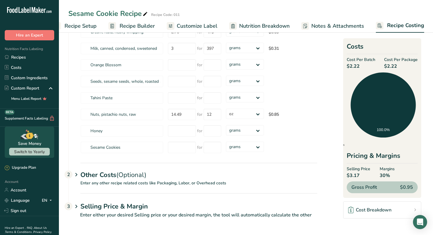
click at [77, 174] on icon at bounding box center [76, 174] width 7 height 11
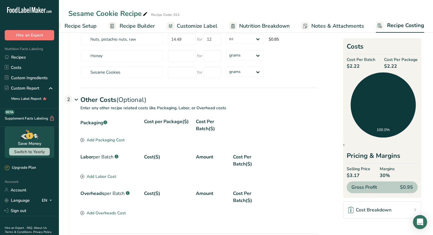
scroll to position [180, 0]
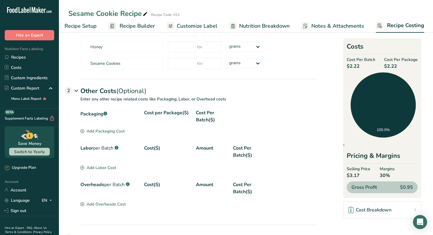
click at [104, 131] on div "Add Packaging Cost" at bounding box center [102, 131] width 44 height 6
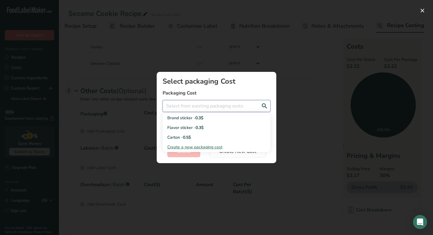
click at [199, 108] on input "Add New Recipe Cost Modal" at bounding box center [216, 106] width 108 height 12
click at [201, 120] on span "0.3$" at bounding box center [199, 118] width 8 height 6
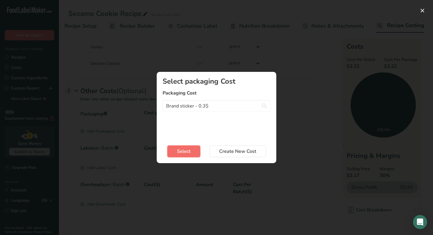
click at [193, 146] on button "Select" at bounding box center [183, 151] width 33 height 12
